Goal: Information Seeking & Learning: Learn about a topic

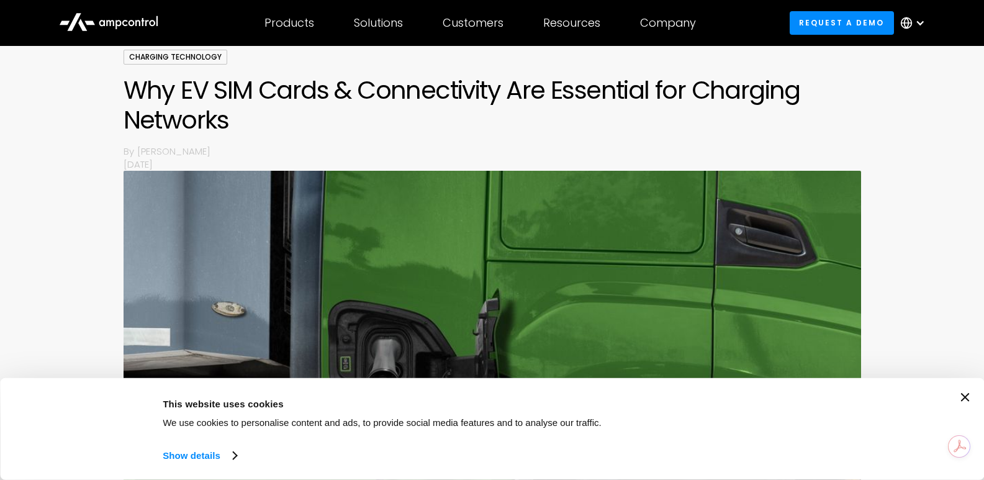
scroll to position [124, 0]
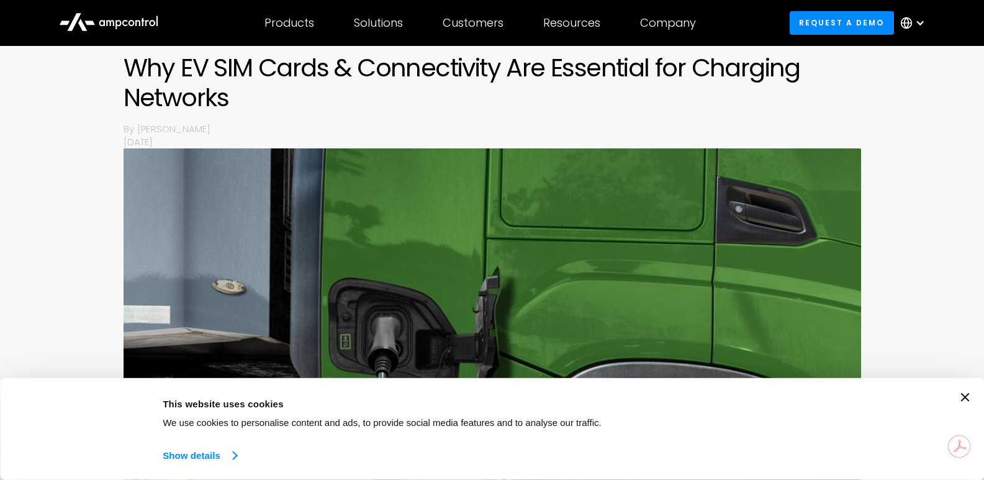
click at [176, 456] on link "Show details" at bounding box center [199, 455] width 73 height 19
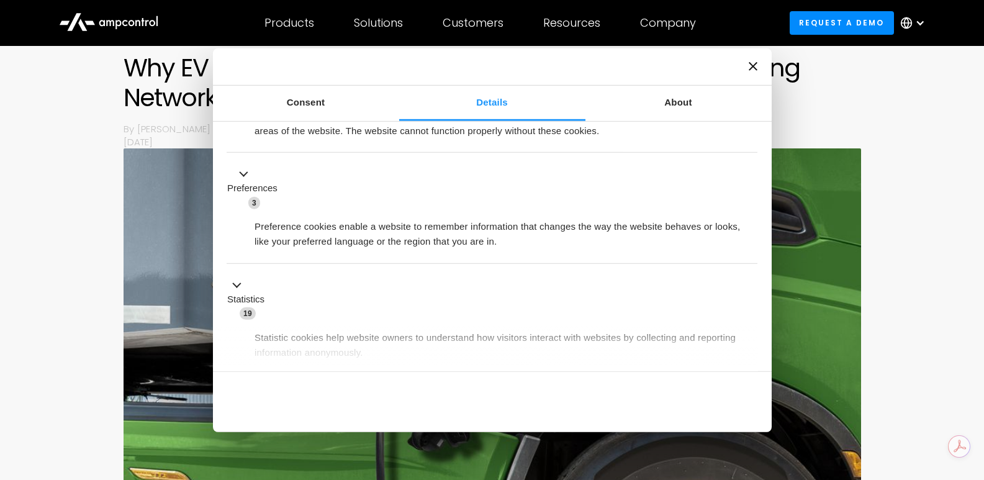
scroll to position [0, 0]
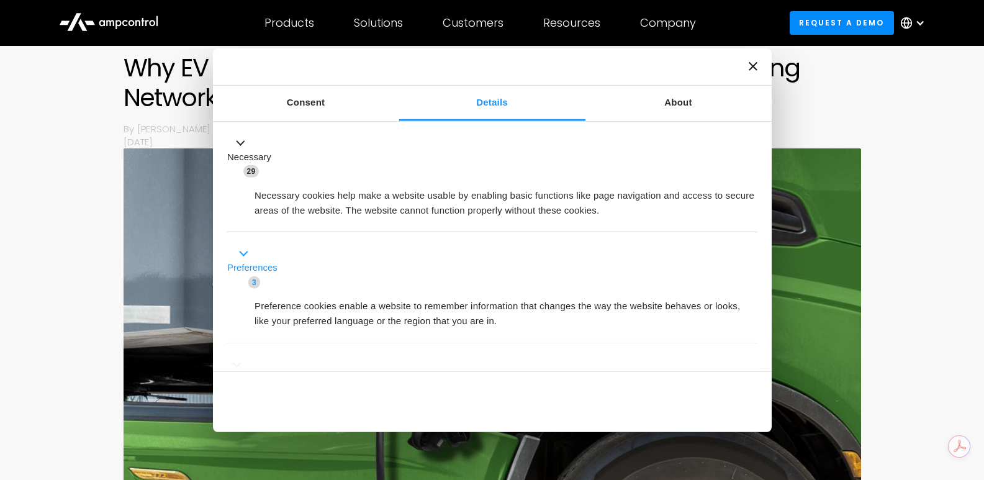
click at [254, 281] on span "3" at bounding box center [254, 282] width 12 height 12
click at [242, 251] on button "Preferences 3" at bounding box center [256, 267] width 58 height 43
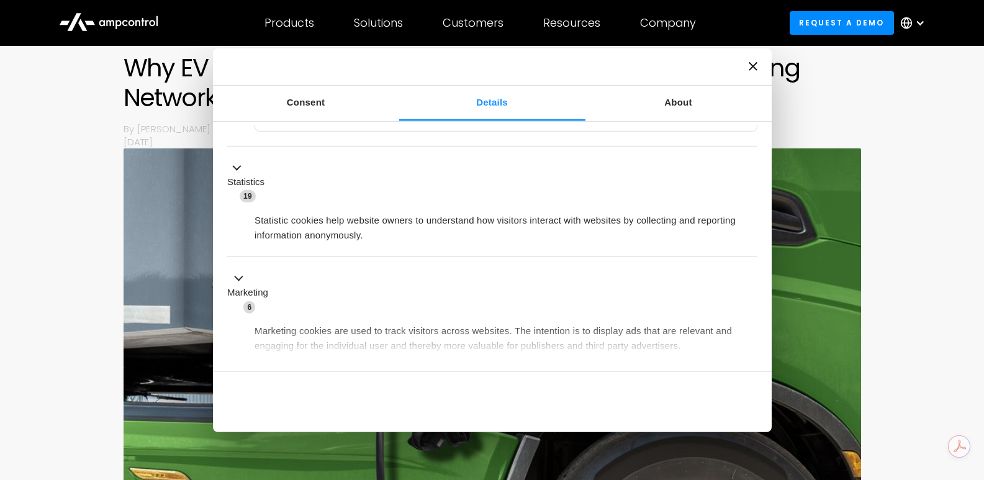
scroll to position [373, 0]
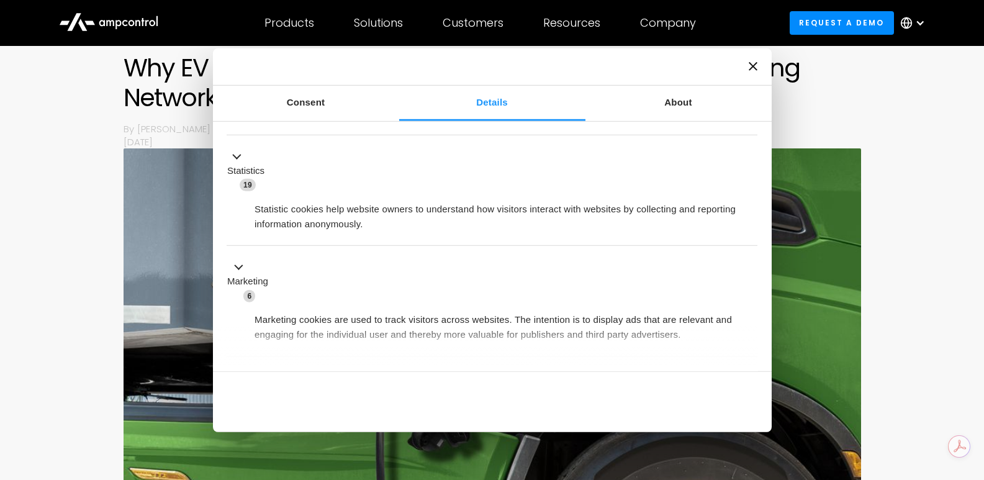
click at [754, 66] on icon "Close banner" at bounding box center [753, 66] width 9 height 9
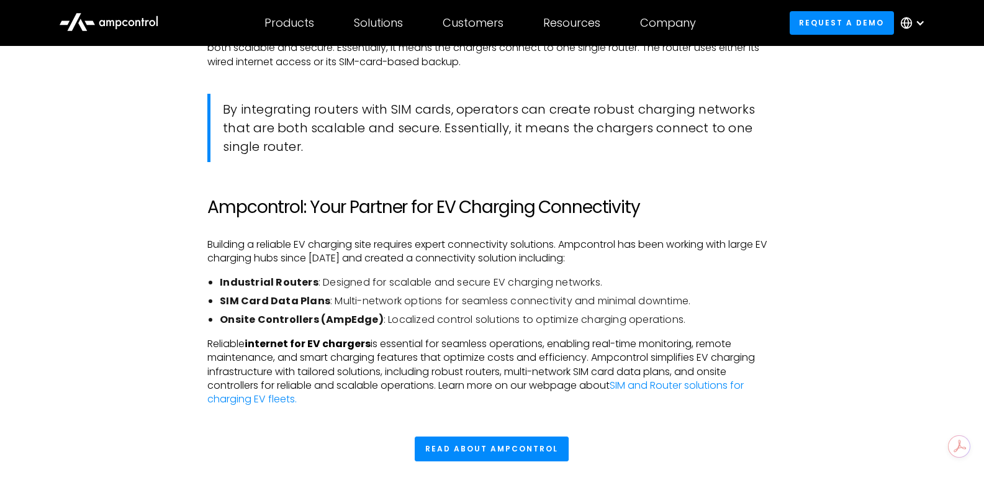
scroll to position [2856, 0]
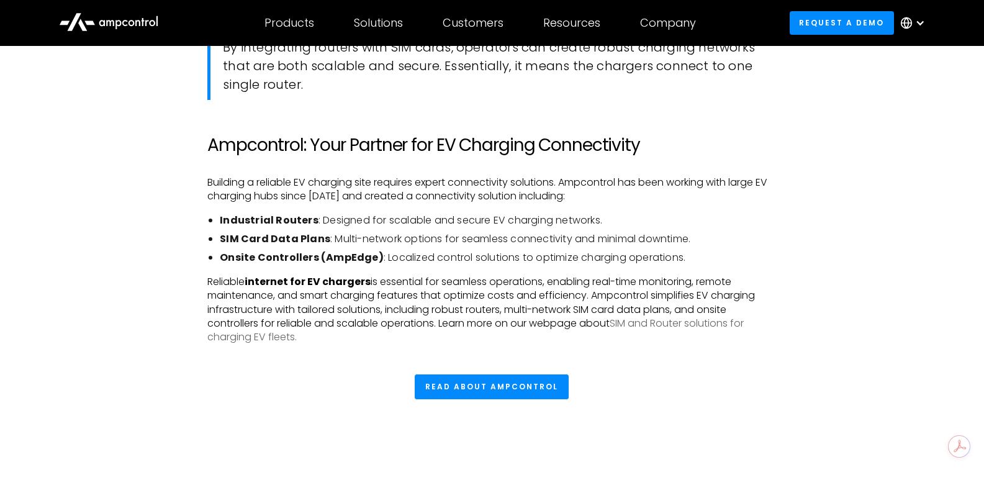
click at [227, 340] on link "SIM and Router solutions for charging EV fleets." at bounding box center [475, 330] width 536 height 28
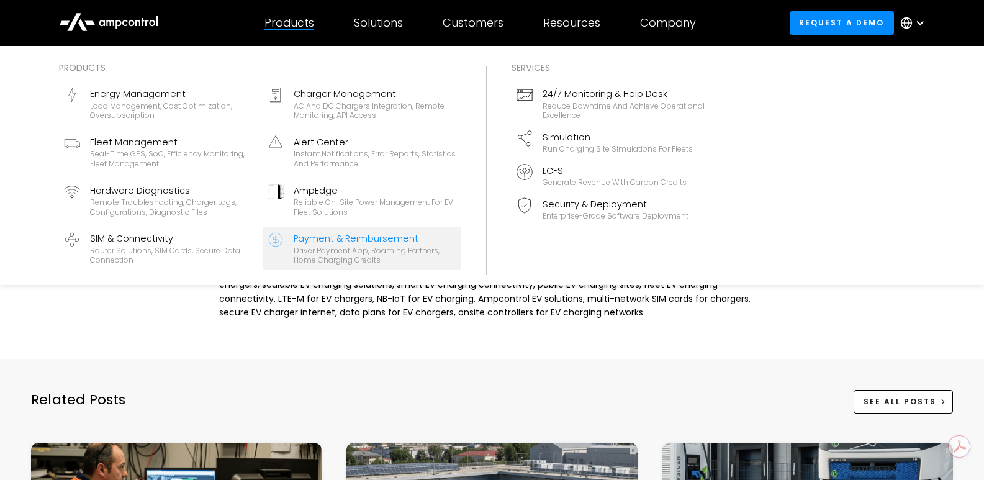
scroll to position [3105, 0]
